Goal: Task Accomplishment & Management: Use online tool/utility

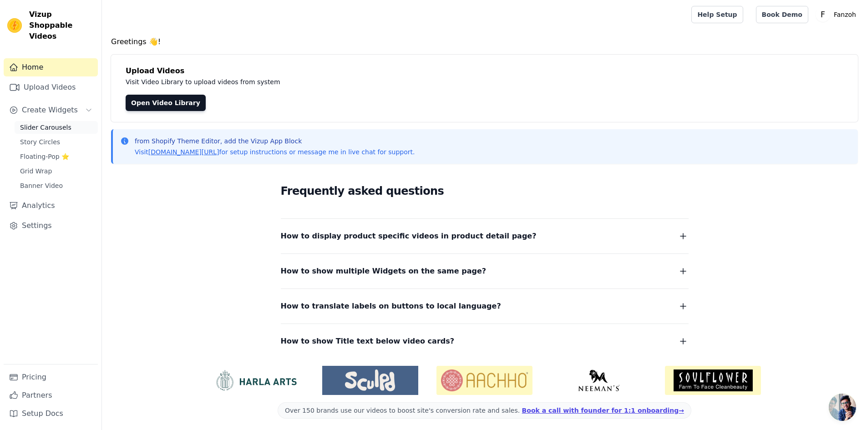
click at [63, 123] on span "Slider Carousels" at bounding box center [45, 127] width 51 height 9
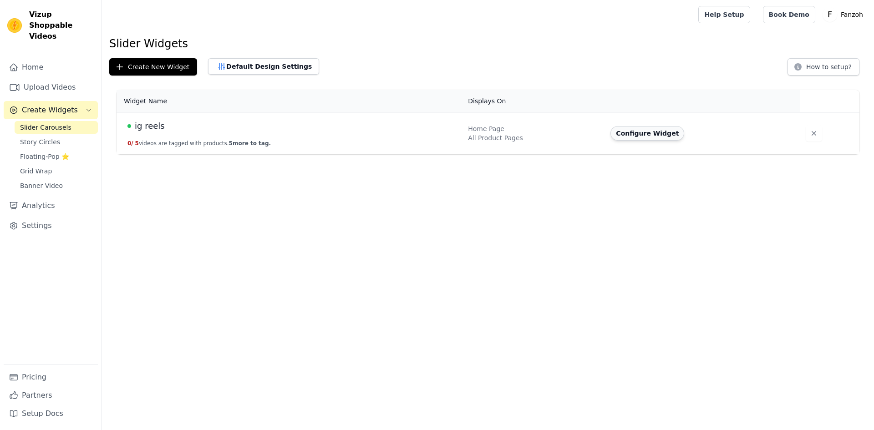
click at [649, 136] on button "Configure Widget" at bounding box center [647, 133] width 74 height 15
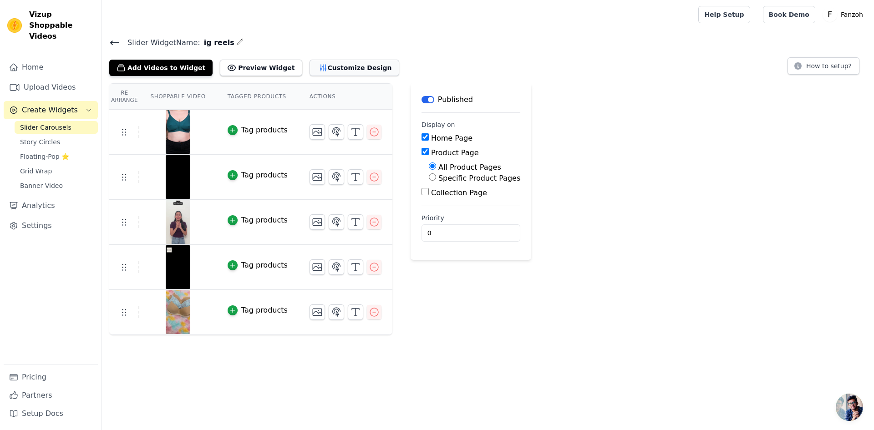
click at [321, 69] on button "Customize Design" at bounding box center [355, 68] width 90 height 16
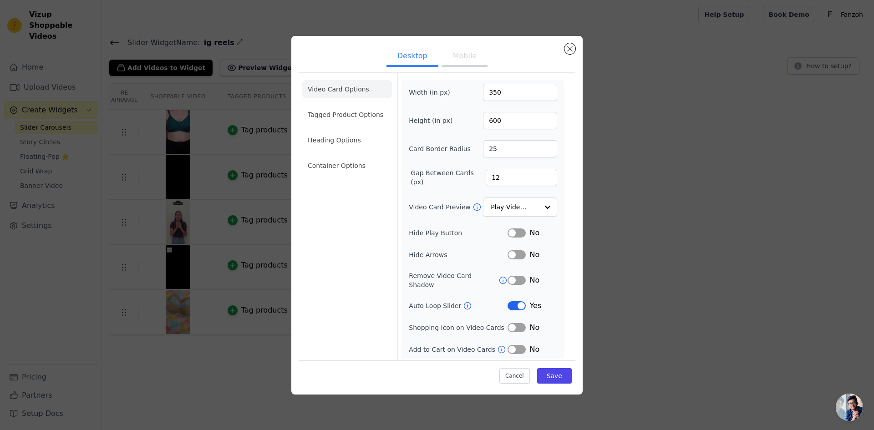
click at [460, 56] on button "Mobile" at bounding box center [465, 57] width 46 height 20
click at [412, 61] on button "Desktop" at bounding box center [412, 57] width 52 height 20
click at [479, 61] on button "Mobile" at bounding box center [465, 57] width 46 height 20
click at [374, 59] on ul "Desktop Mobile" at bounding box center [437, 56] width 277 height 27
click at [394, 62] on button "Desktop" at bounding box center [412, 57] width 52 height 20
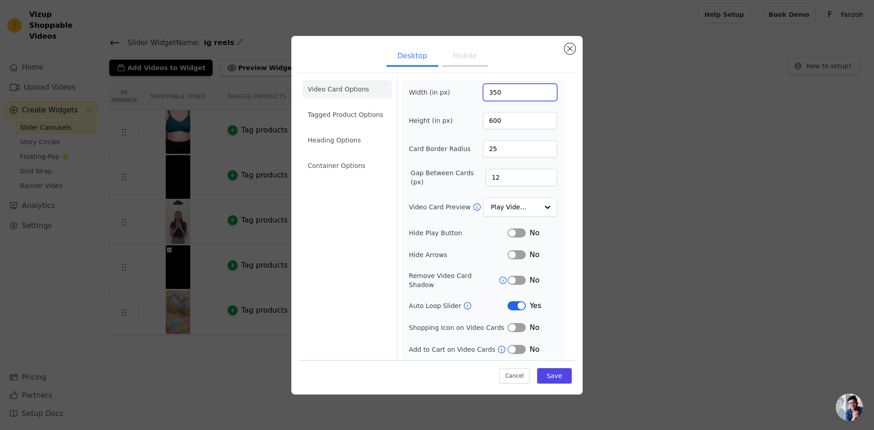
click at [503, 89] on input "350" at bounding box center [520, 92] width 74 height 17
drag, startPoint x: 508, startPoint y: 94, endPoint x: 425, endPoint y: 91, distance: 82.9
click at [425, 91] on div "Width (in px) 350" at bounding box center [483, 92] width 148 height 17
type input "600"
click at [547, 370] on button "Save" at bounding box center [554, 375] width 35 height 15
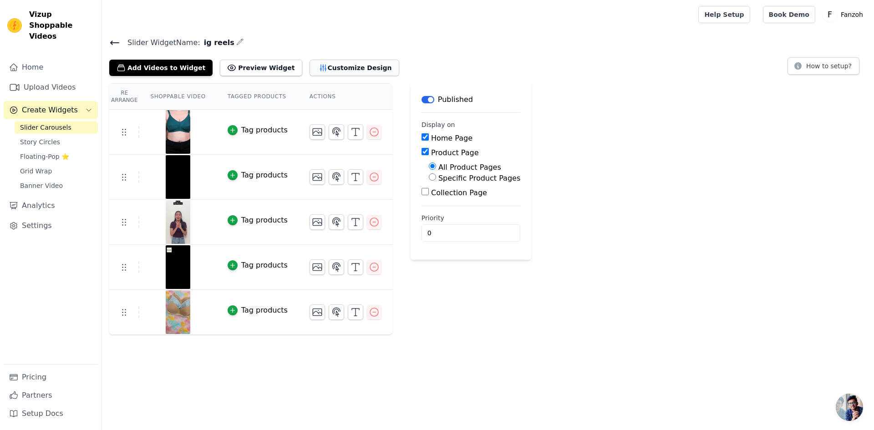
click at [343, 66] on button "Customize Design" at bounding box center [355, 68] width 90 height 16
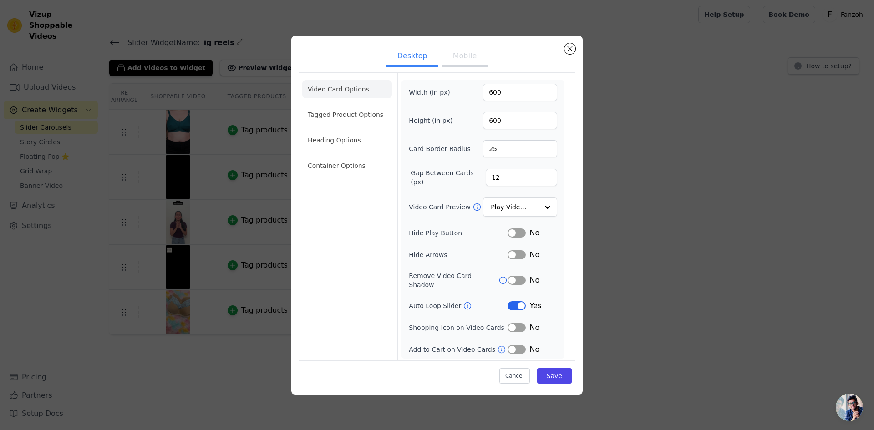
click at [461, 63] on button "Mobile" at bounding box center [465, 57] width 46 height 20
click at [424, 57] on button "Desktop" at bounding box center [412, 57] width 52 height 20
click at [447, 60] on button "Mobile" at bounding box center [465, 57] width 46 height 20
click at [352, 157] on li "Container Options" at bounding box center [347, 166] width 90 height 18
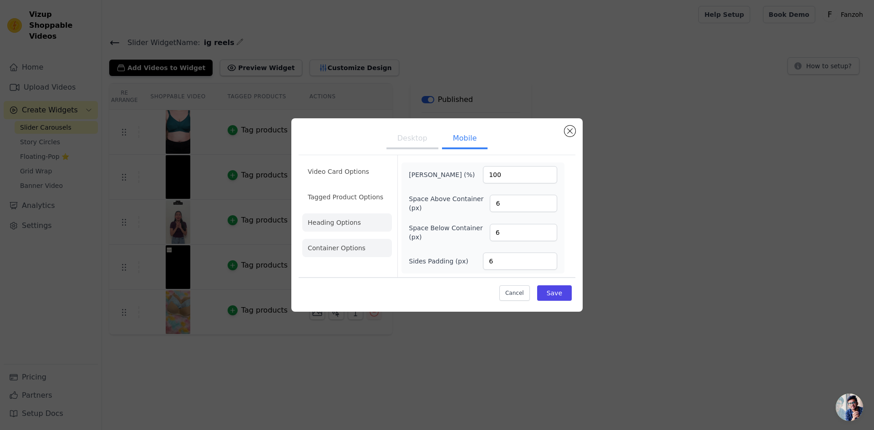
click at [367, 228] on li "Heading Options" at bounding box center [347, 222] width 90 height 18
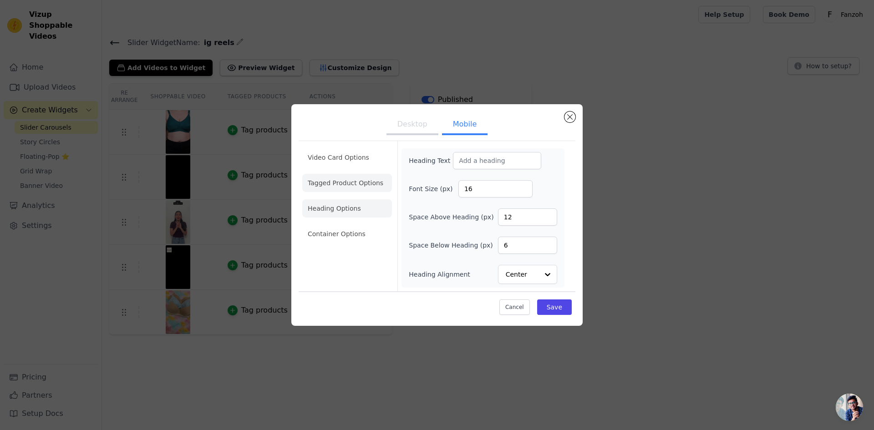
click at [348, 183] on li "Tagged Product Options" at bounding box center [347, 183] width 90 height 18
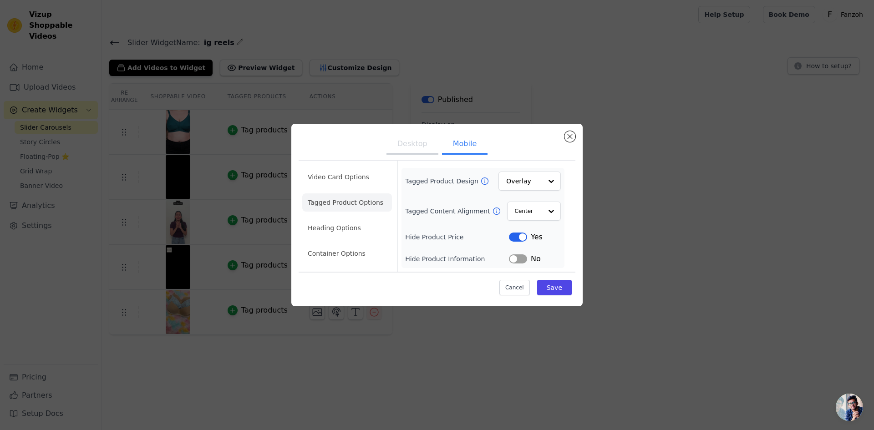
click at [348, 183] on li "Video Card Options" at bounding box center [347, 177] width 90 height 18
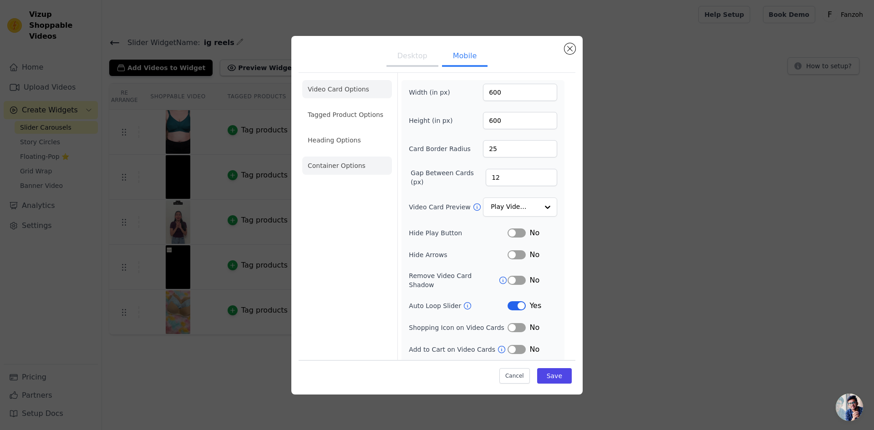
click at [333, 164] on li "Container Options" at bounding box center [347, 166] width 90 height 18
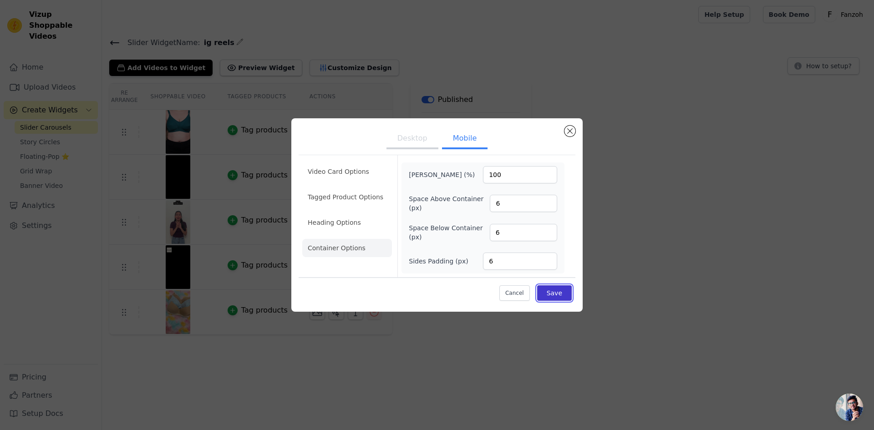
click at [565, 294] on button "Save" at bounding box center [554, 292] width 35 height 15
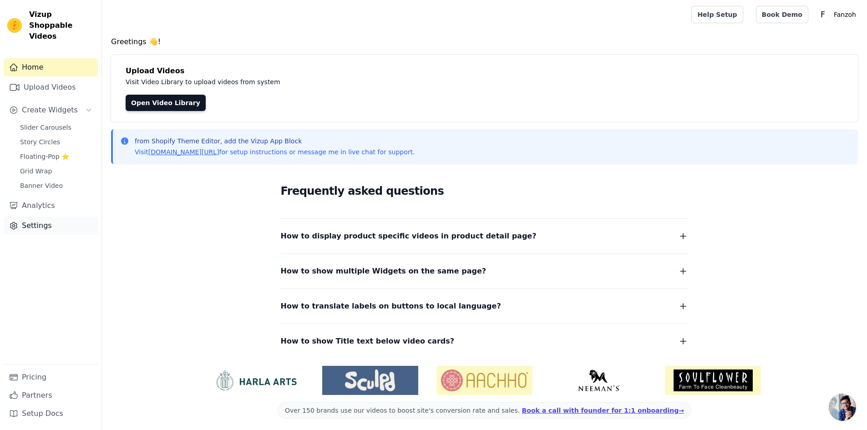
click at [37, 217] on link "Settings" at bounding box center [51, 226] width 94 height 18
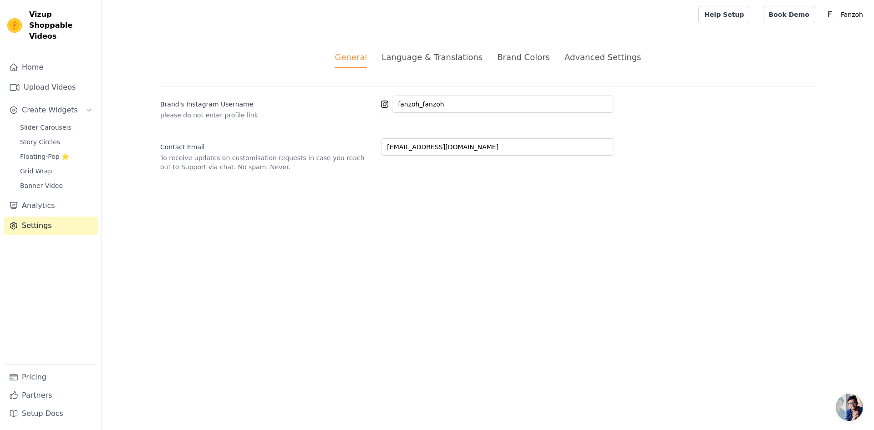
click at [565, 59] on div "Advanced Settings" at bounding box center [602, 57] width 76 height 12
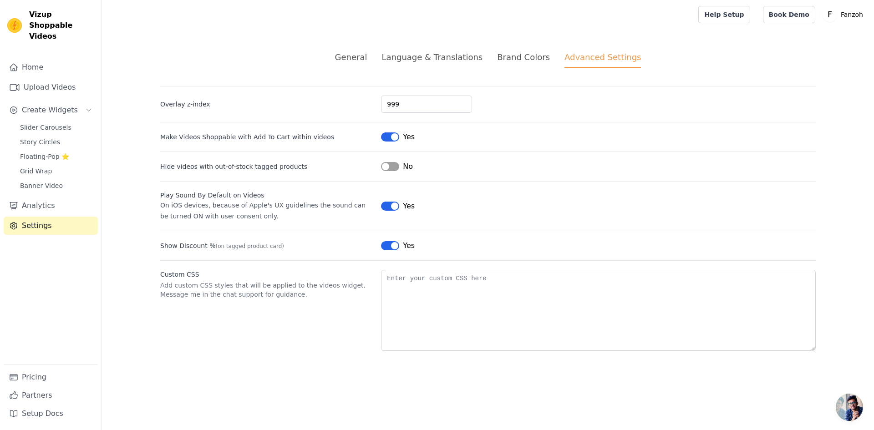
click at [511, 64] on li "Brand Colors" at bounding box center [523, 59] width 53 height 17
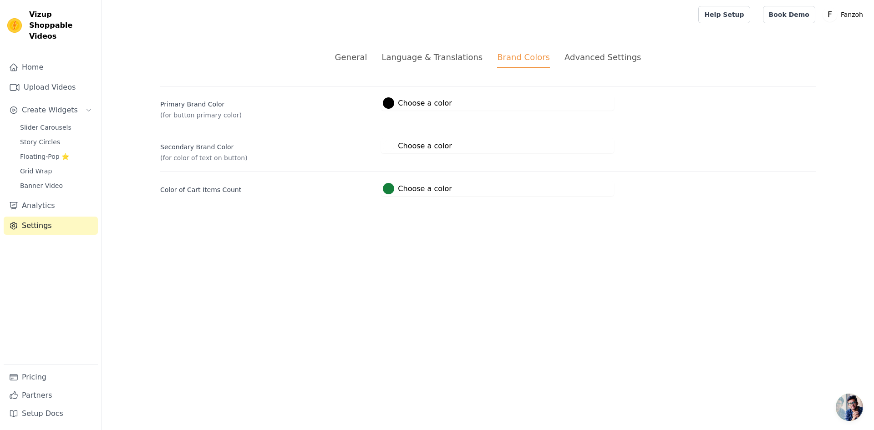
click at [451, 63] on div "Language & Translations" at bounding box center [431, 57] width 101 height 12
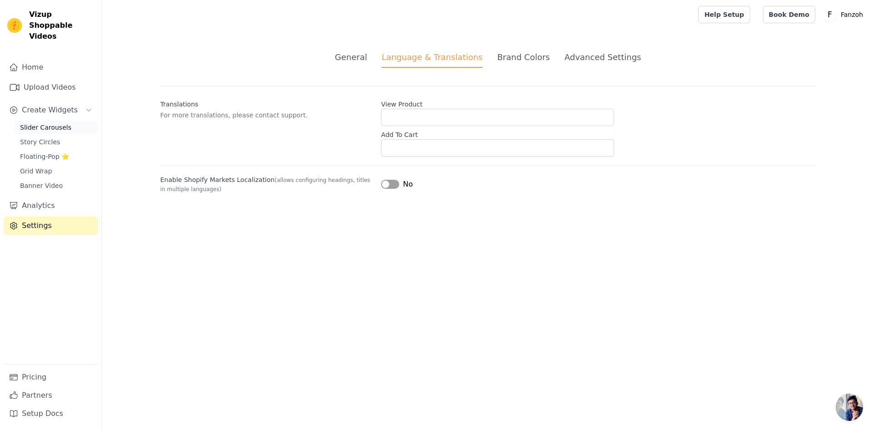
click at [55, 123] on span "Slider Carousels" at bounding box center [45, 127] width 51 height 9
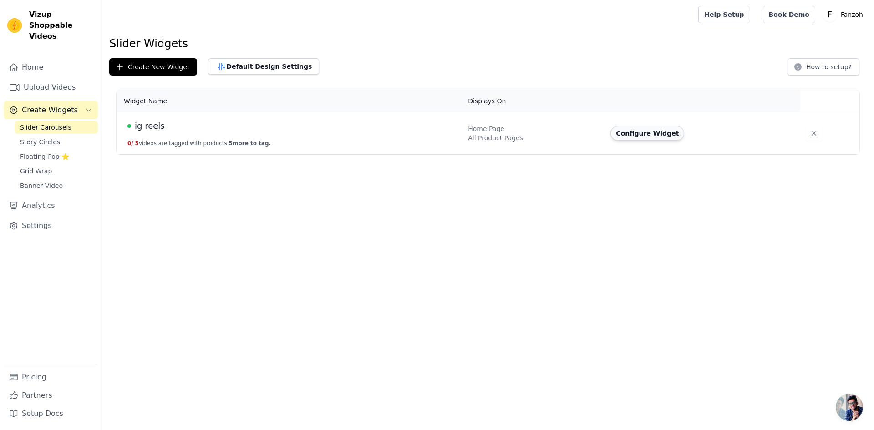
click at [654, 131] on button "Configure Widget" at bounding box center [647, 133] width 74 height 15
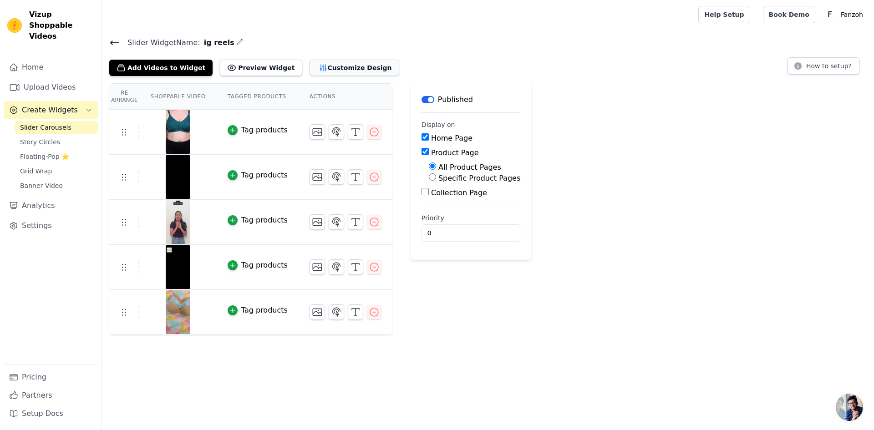
click at [310, 70] on button "Customize Design" at bounding box center [355, 68] width 90 height 16
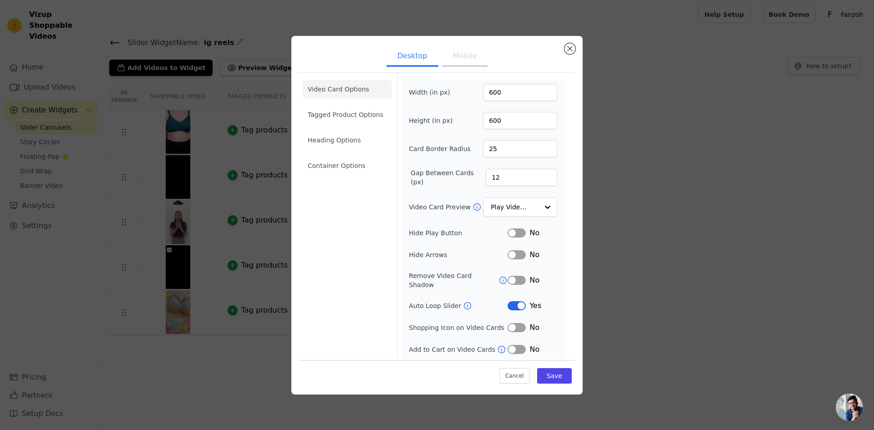
click at [445, 60] on button "Mobile" at bounding box center [465, 57] width 46 height 20
click at [509, 119] on input "600" at bounding box center [520, 120] width 74 height 17
click at [334, 220] on div "Video Card Options Tagged Product Options Heading Options Container Options" at bounding box center [347, 228] width 90 height 311
drag, startPoint x: 511, startPoint y: 118, endPoint x: 461, endPoint y: 123, distance: 50.3
click at [461, 123] on div "Height (in px) 600" at bounding box center [483, 120] width 148 height 17
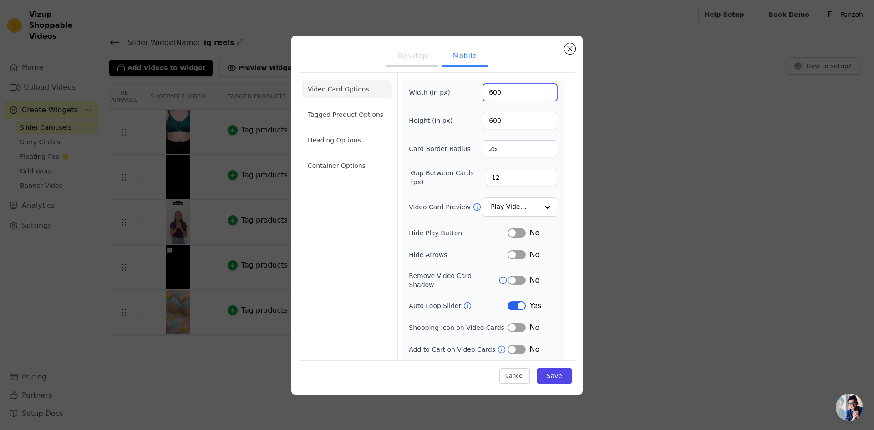
click at [490, 92] on input "600" at bounding box center [520, 92] width 74 height 17
type input "300"
click at [337, 193] on div "Video Card Options Tagged Product Options Heading Options Container Options" at bounding box center [347, 228] width 90 height 311
click at [431, 55] on button "Desktop" at bounding box center [412, 57] width 52 height 20
click at [475, 54] on button "Mobile" at bounding box center [465, 57] width 46 height 20
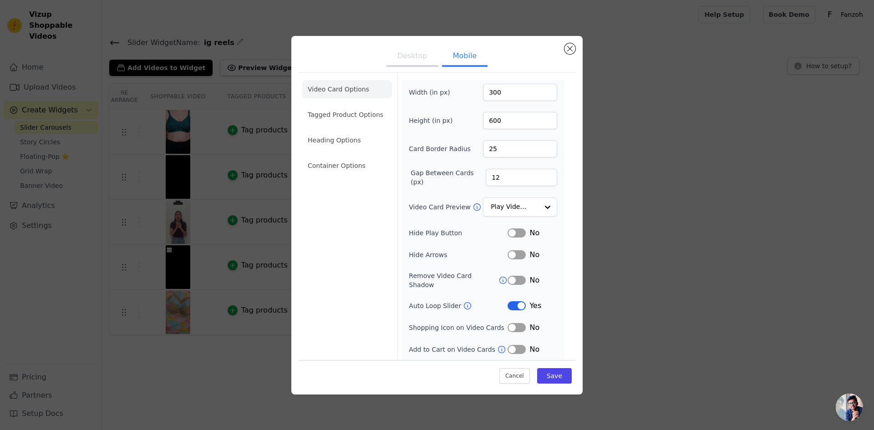
click at [543, 385] on div "Cancel Save" at bounding box center [437, 373] width 277 height 27
click at [546, 381] on button "Save" at bounding box center [554, 375] width 35 height 15
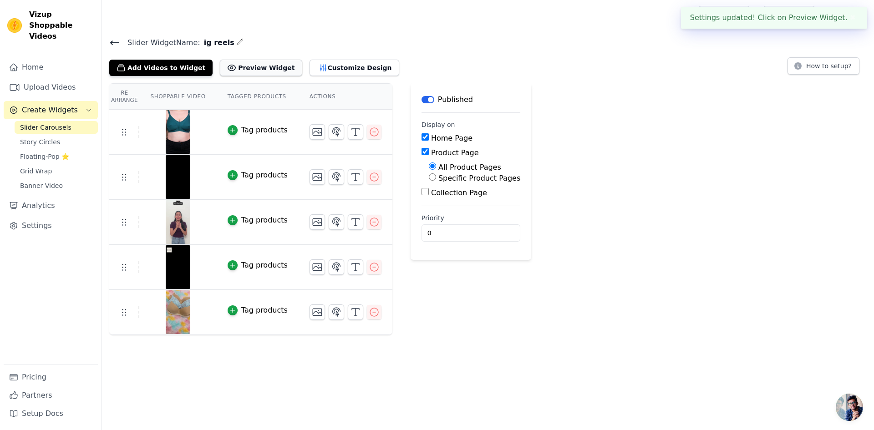
click at [221, 74] on button "Preview Widget" at bounding box center [261, 68] width 82 height 16
